Goal: Information Seeking & Learning: Learn about a topic

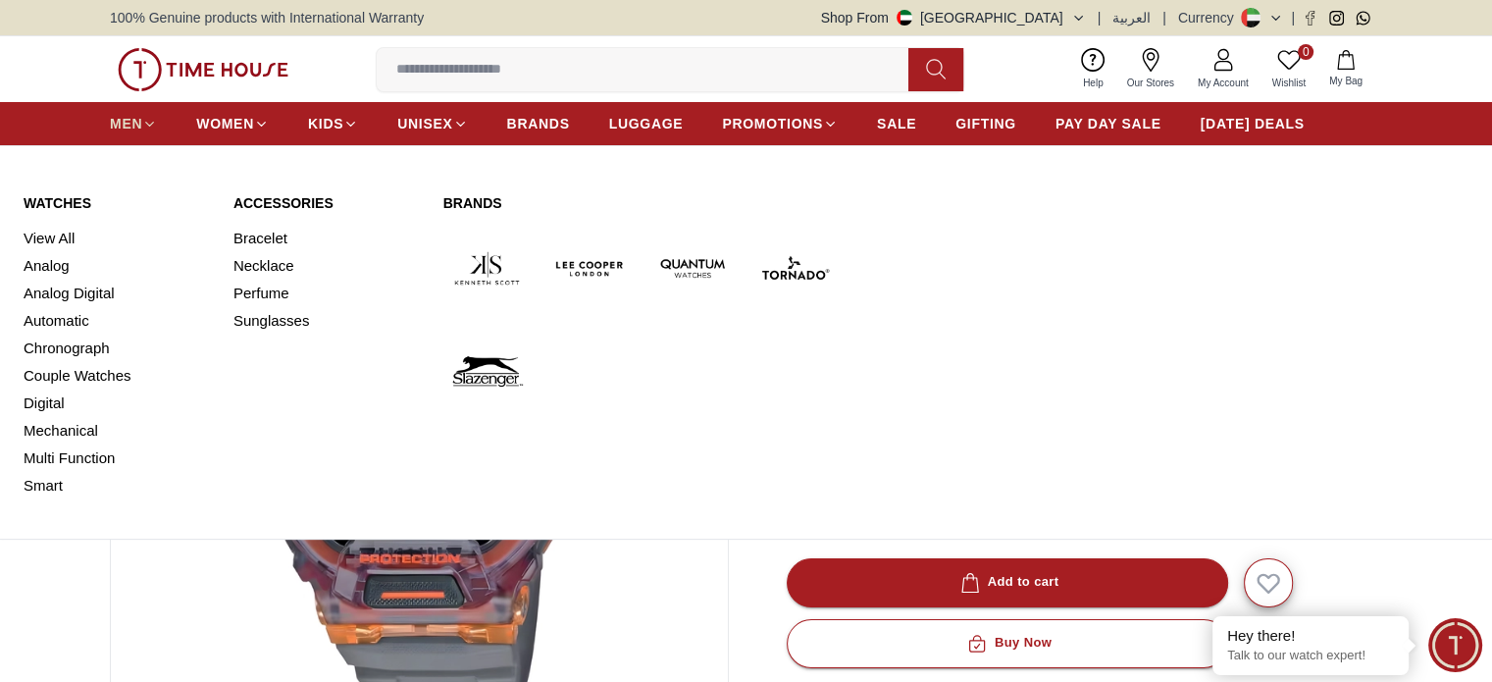
click at [134, 116] on span "MEN" at bounding box center [126, 124] width 32 height 20
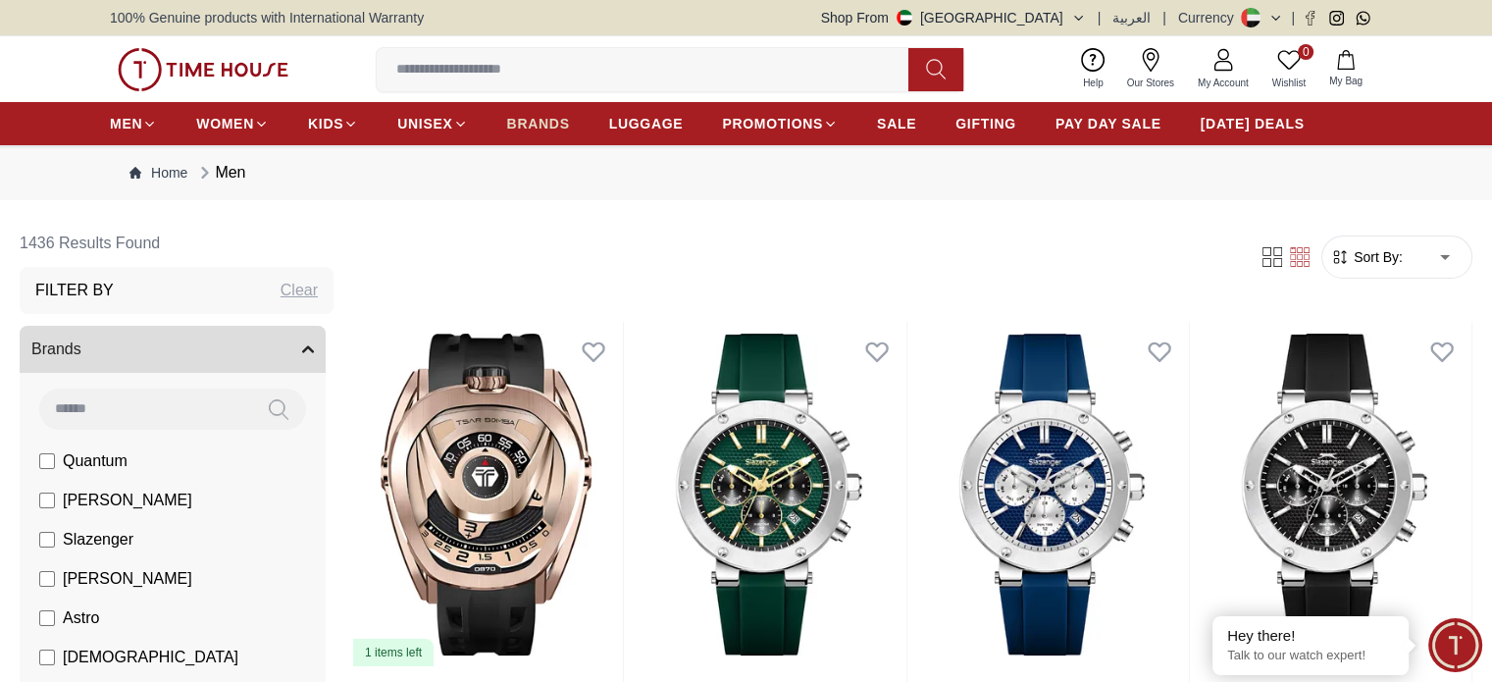
click at [544, 128] on span "BRANDS" at bounding box center [538, 124] width 63 height 20
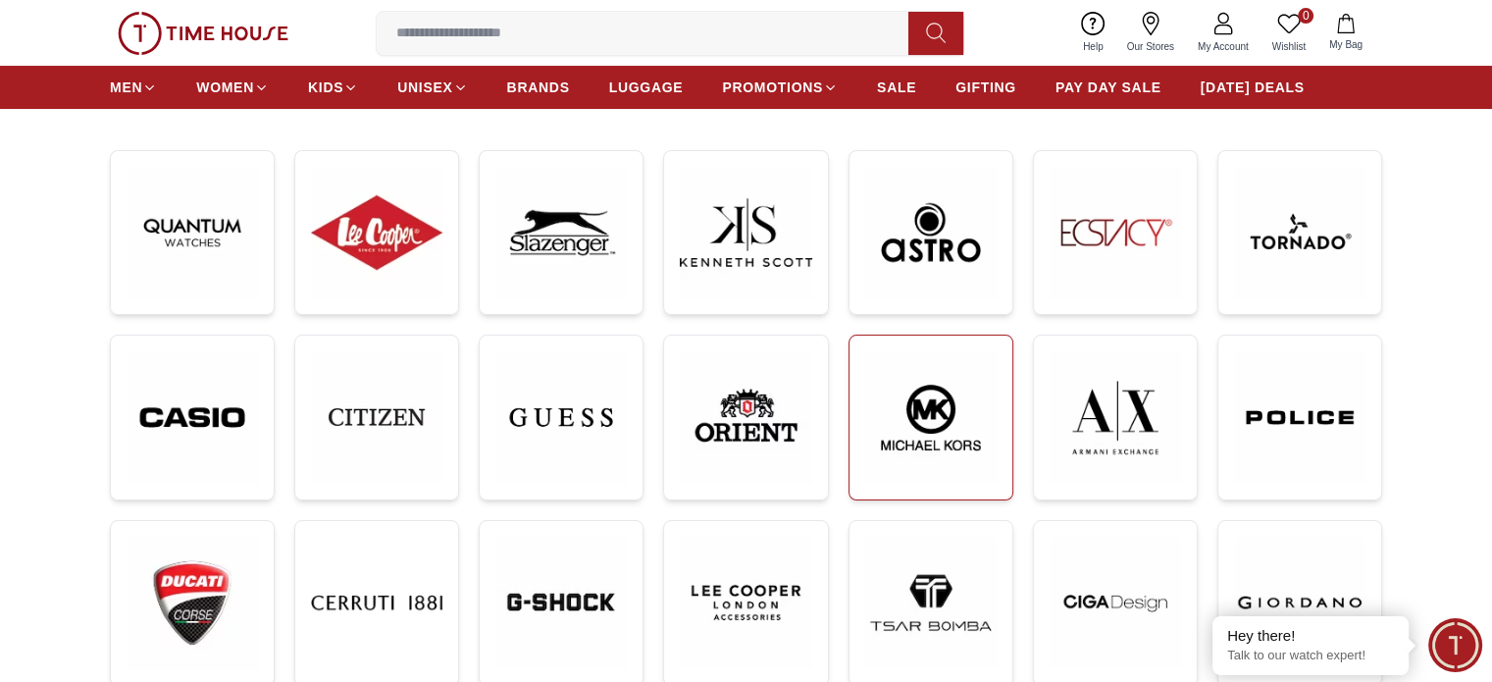
scroll to position [392, 0]
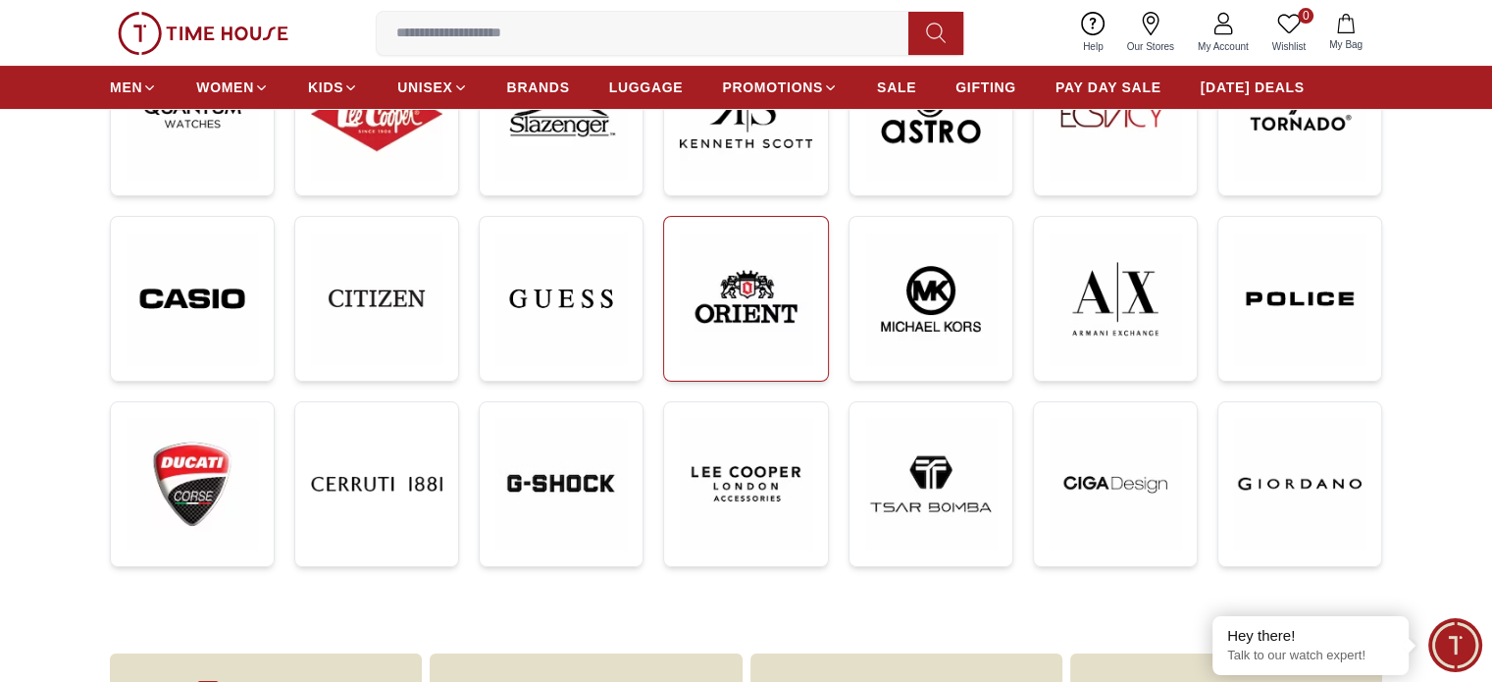
click at [737, 312] on img at bounding box center [745, 298] width 131 height 132
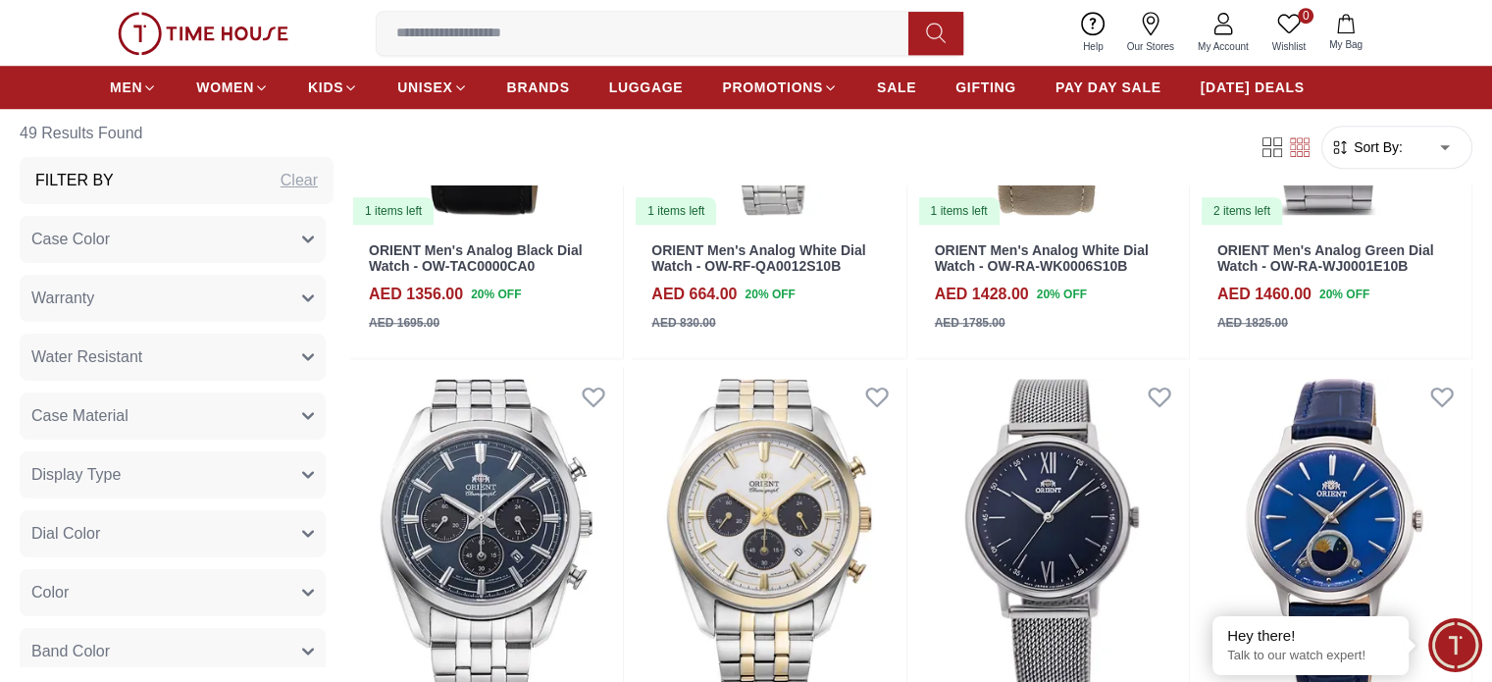
scroll to position [1765, 0]
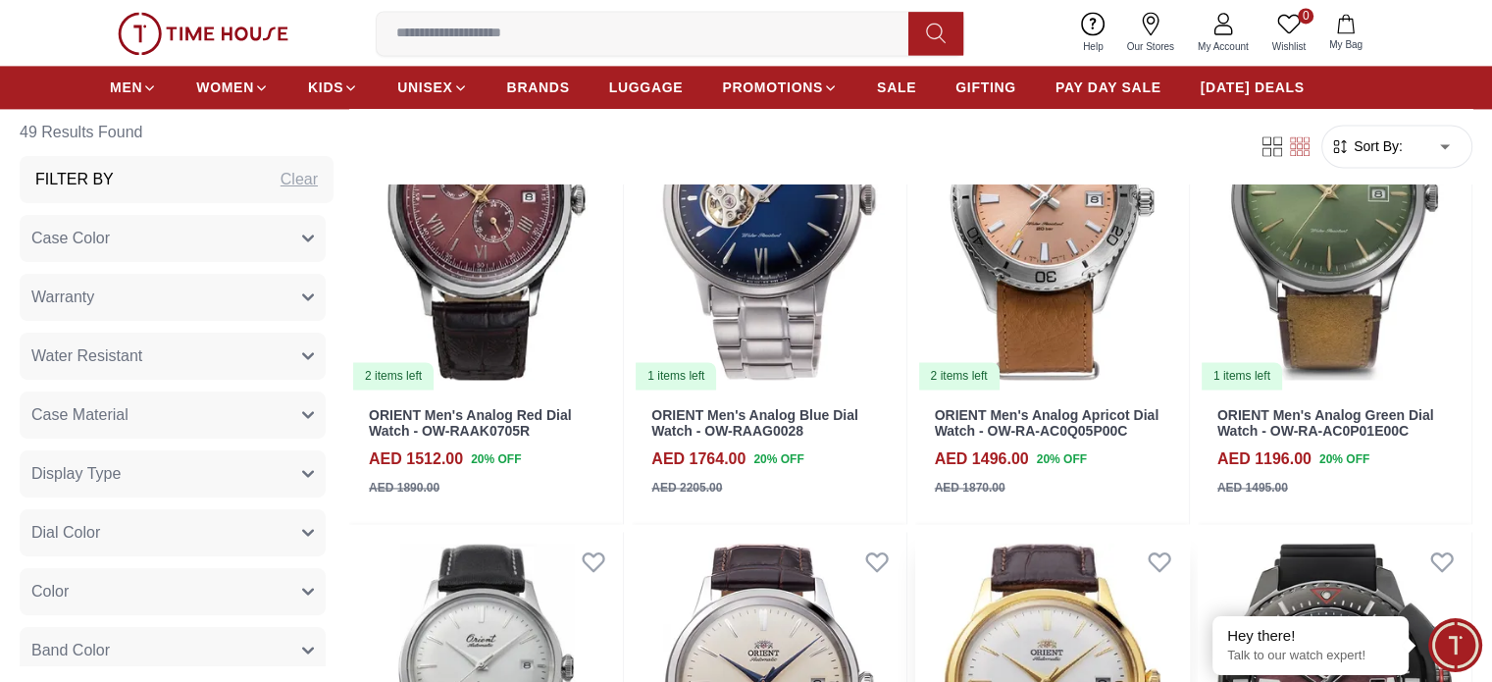
scroll to position [2844, 0]
